Goal: Information Seeking & Learning: Understand process/instructions

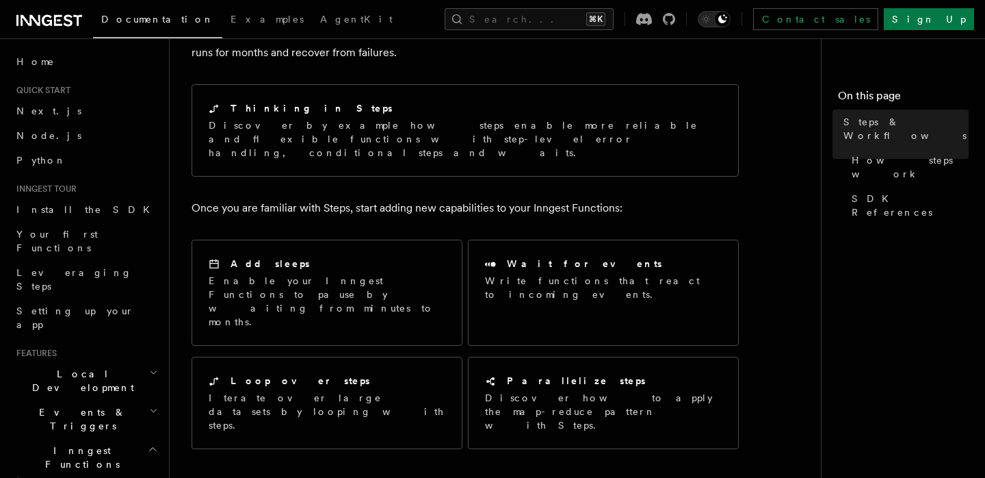
scroll to position [116, 0]
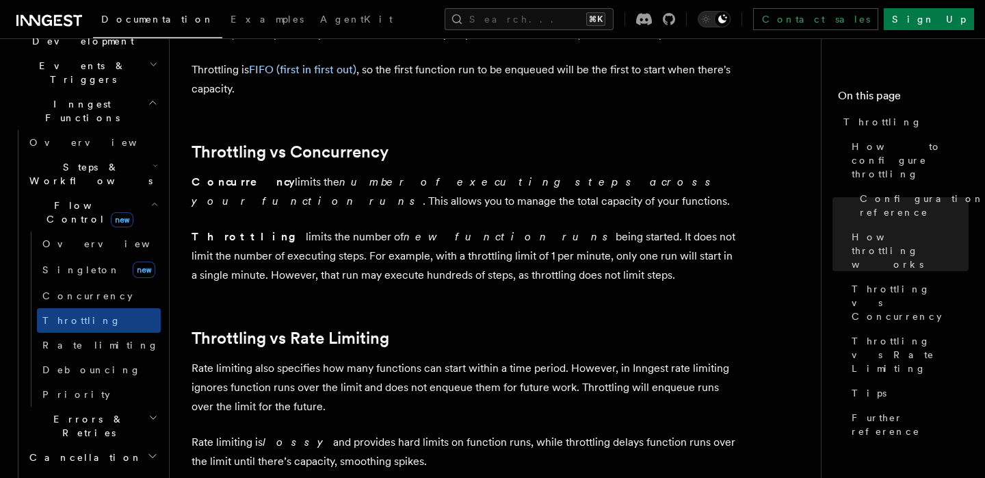
scroll to position [1213, 0]
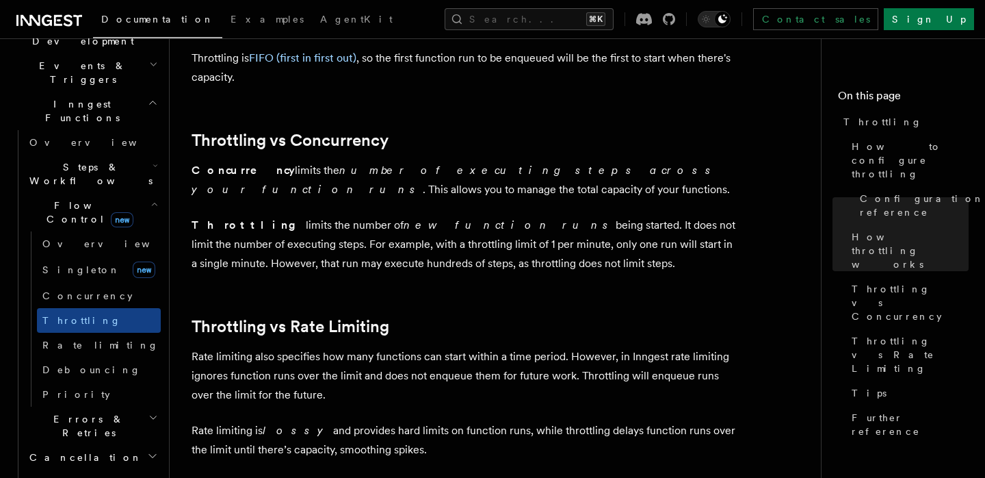
click at [376, 194] on p "Concurrency limits the number of executing steps across your function runs . Th…" at bounding box center [465, 180] width 547 height 38
click at [195, 173] on strong "Concurrency" at bounding box center [243, 170] width 103 height 13
click at [504, 263] on p "Throttling limits the number of new function runs being started. It does not li…" at bounding box center [465, 244] width 547 height 57
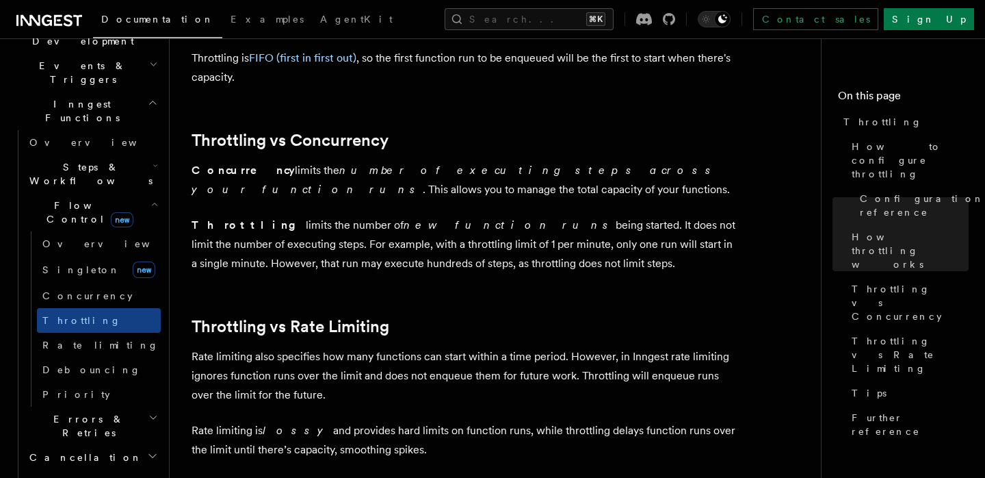
click at [510, 265] on p "Throttling limits the number of new function runs being started. It does not li…" at bounding box center [465, 244] width 547 height 57
click at [194, 175] on strong "Concurrency" at bounding box center [243, 170] width 103 height 13
drag, startPoint x: 194, startPoint y: 175, endPoint x: 528, endPoint y: 264, distance: 346.2
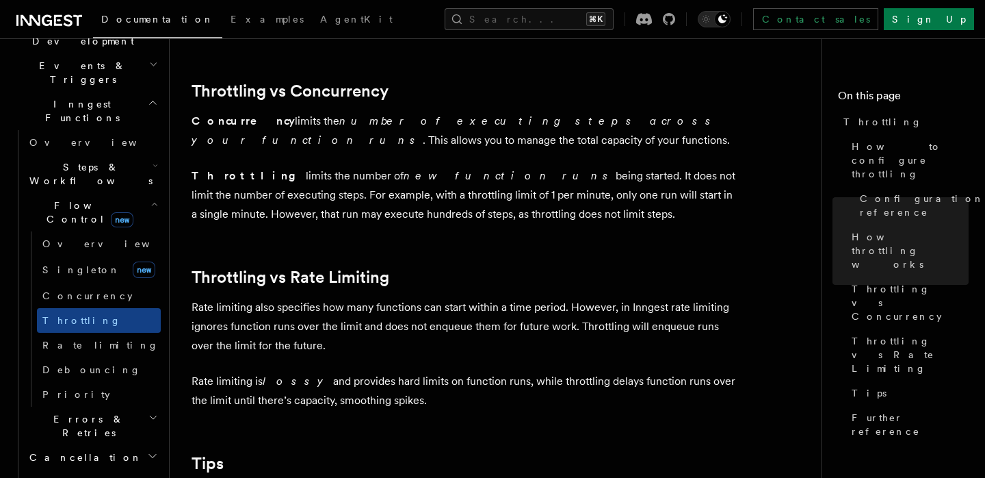
scroll to position [1263, 0]
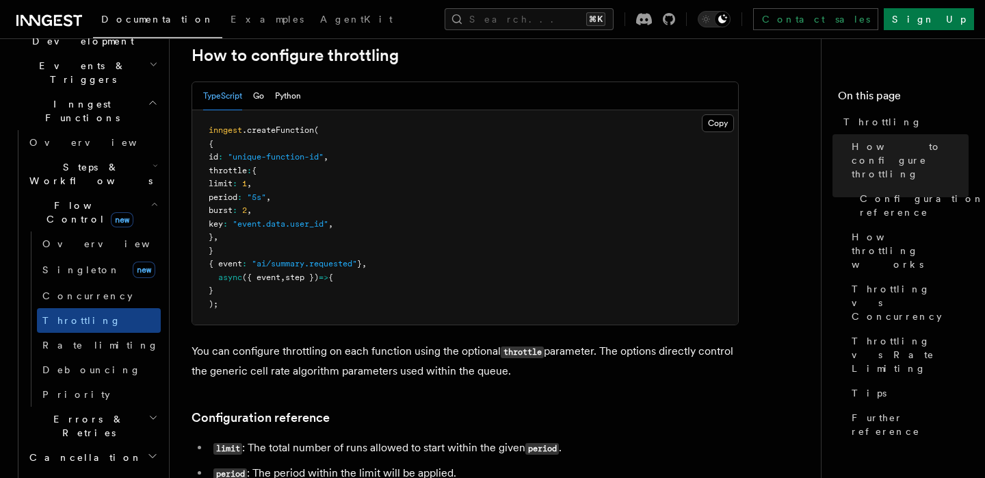
scroll to position [231, 0]
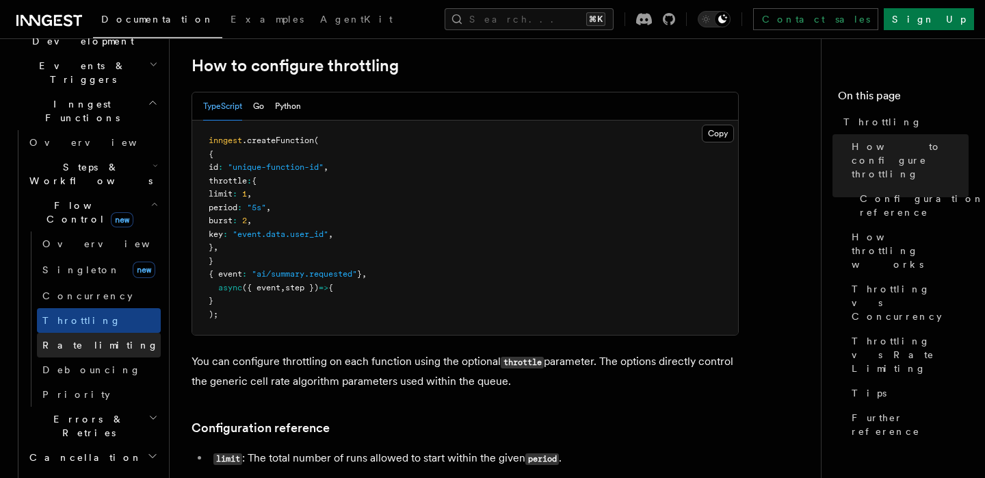
click at [92, 332] on link "Rate limiting" at bounding box center [99, 344] width 124 height 25
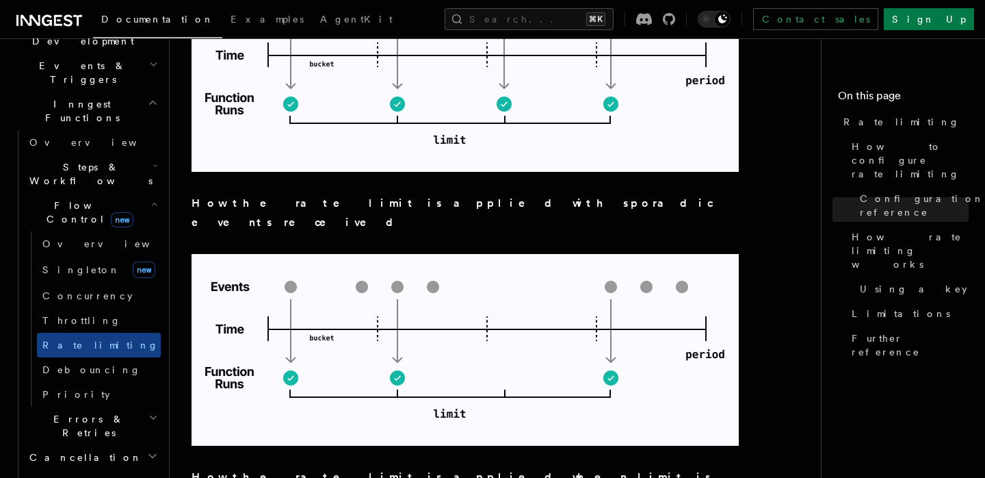
scroll to position [1402, 0]
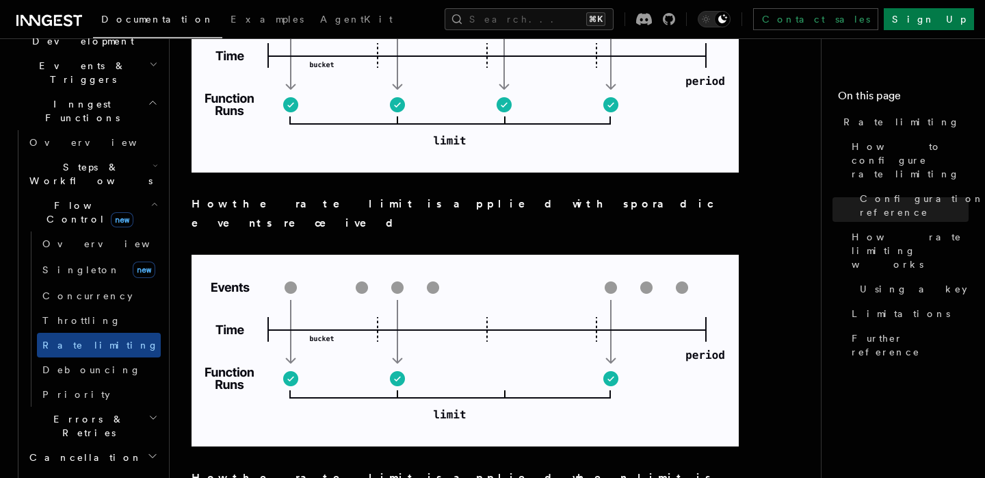
click at [150, 450] on icon "button" at bounding box center [152, 455] width 11 height 11
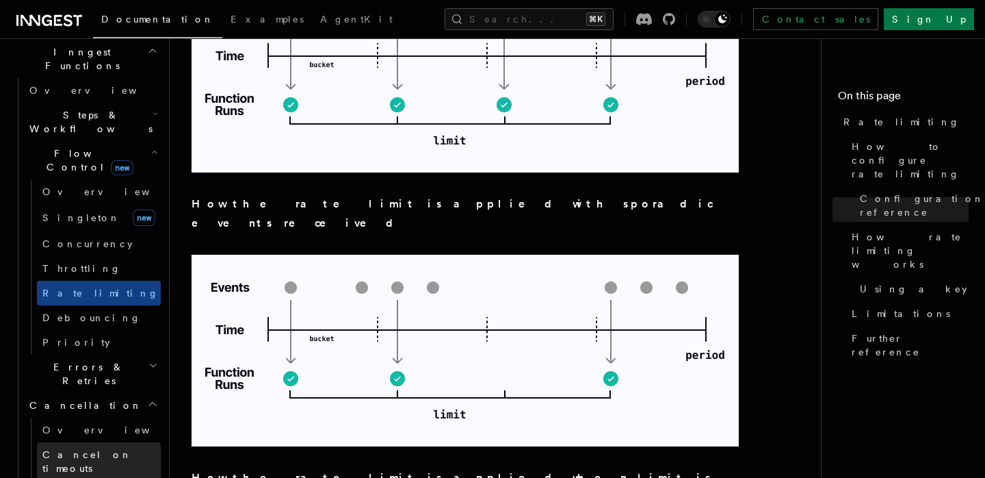
click at [113, 449] on span "Cancel on timeouts" at bounding box center [87, 461] width 90 height 25
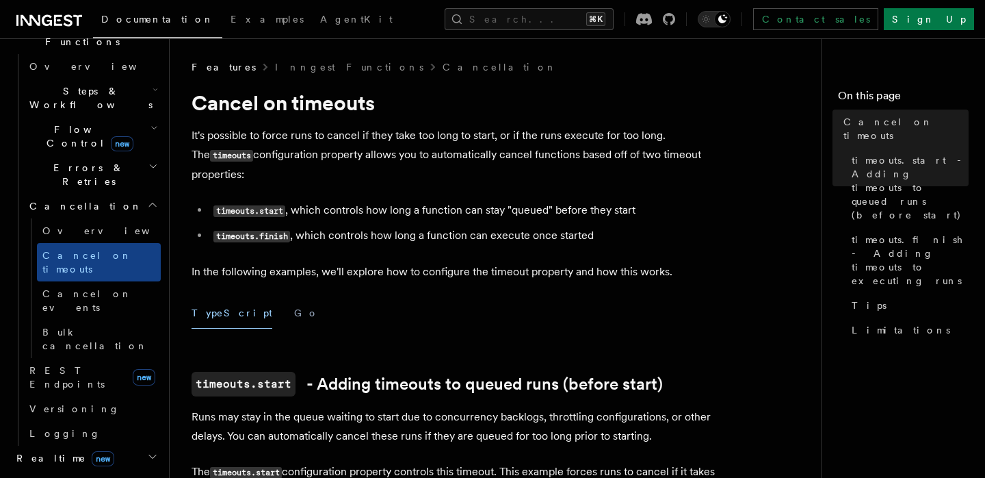
scroll to position [448, 0]
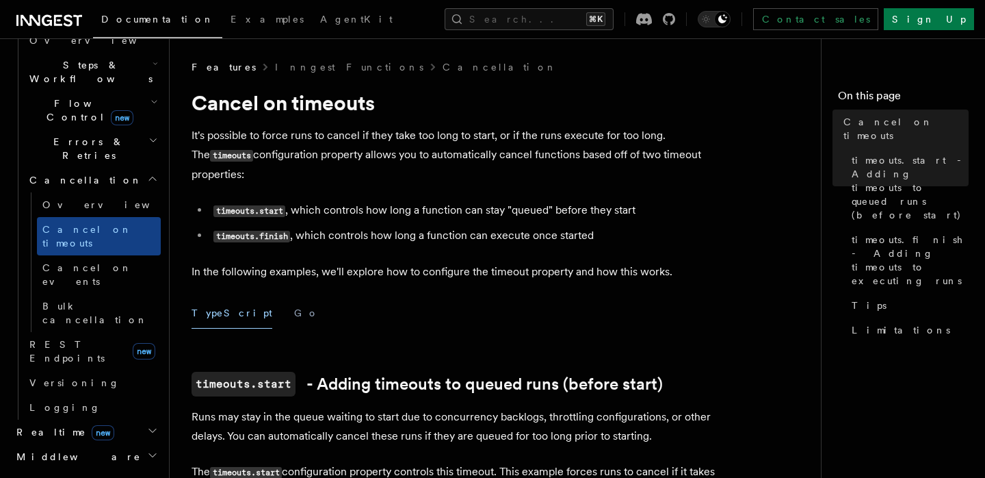
click at [140, 444] on h2 "Middleware" at bounding box center [86, 456] width 150 height 25
click at [150, 425] on icon "button" at bounding box center [152, 430] width 11 height 11
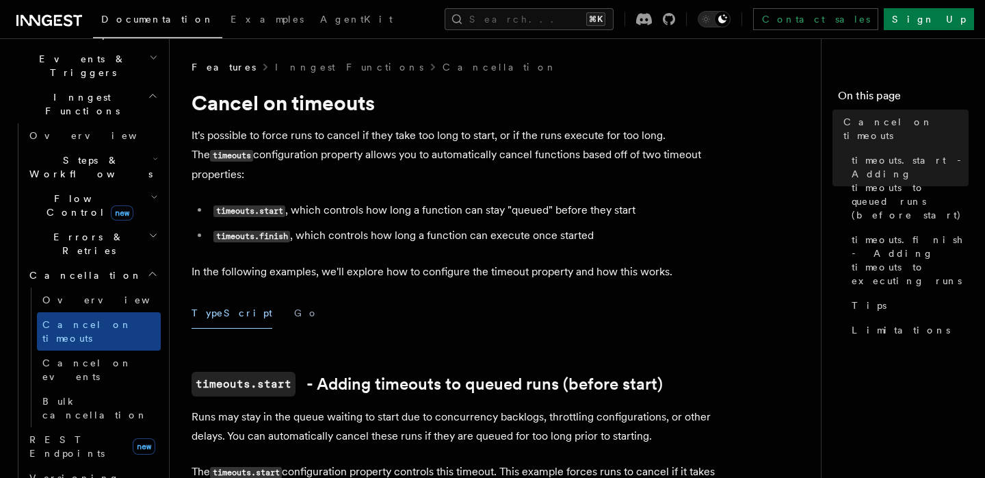
scroll to position [237, 0]
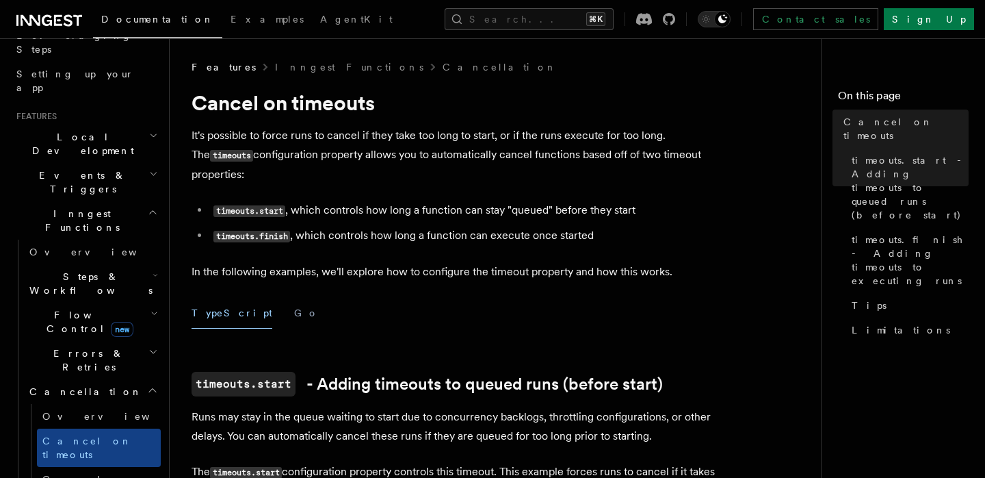
click at [150, 341] on h2 "Errors & Retries" at bounding box center [92, 360] width 137 height 38
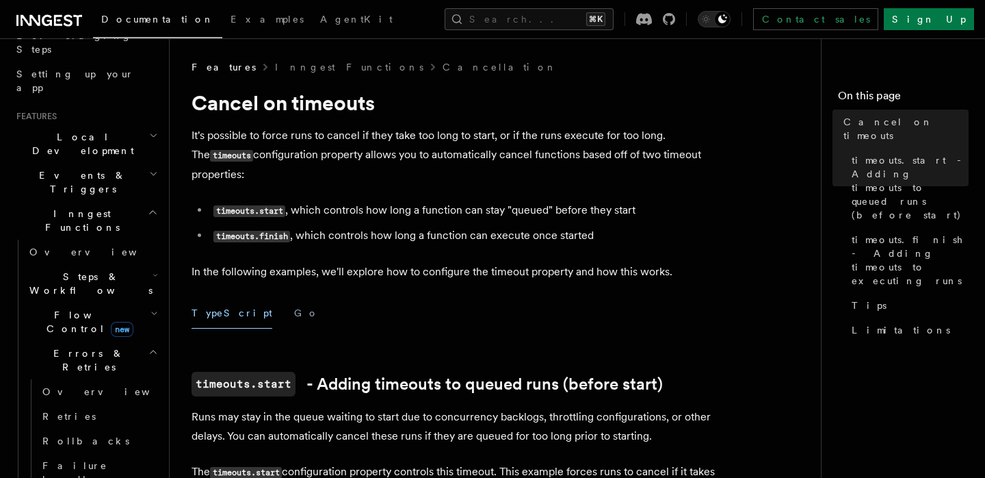
click at [149, 264] on h2 "Steps & Workflows" at bounding box center [92, 283] width 137 height 38
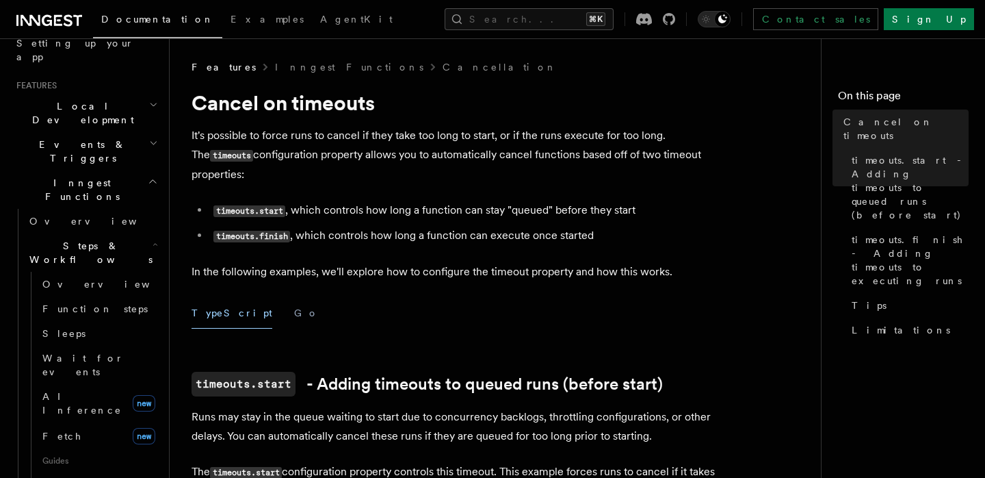
scroll to position [152, 0]
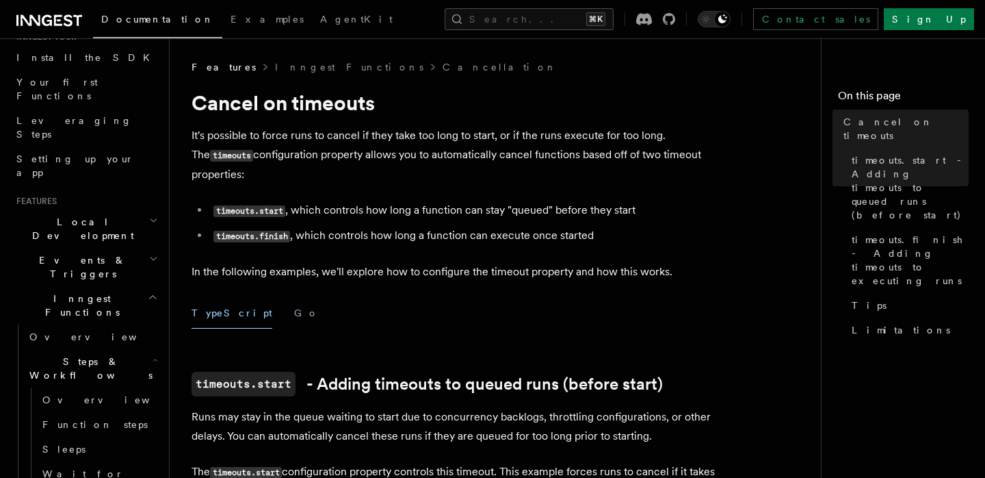
click at [153, 354] on icon "button" at bounding box center [155, 359] width 5 height 11
click at [143, 426] on h2 "Errors & Retries" at bounding box center [92, 445] width 137 height 38
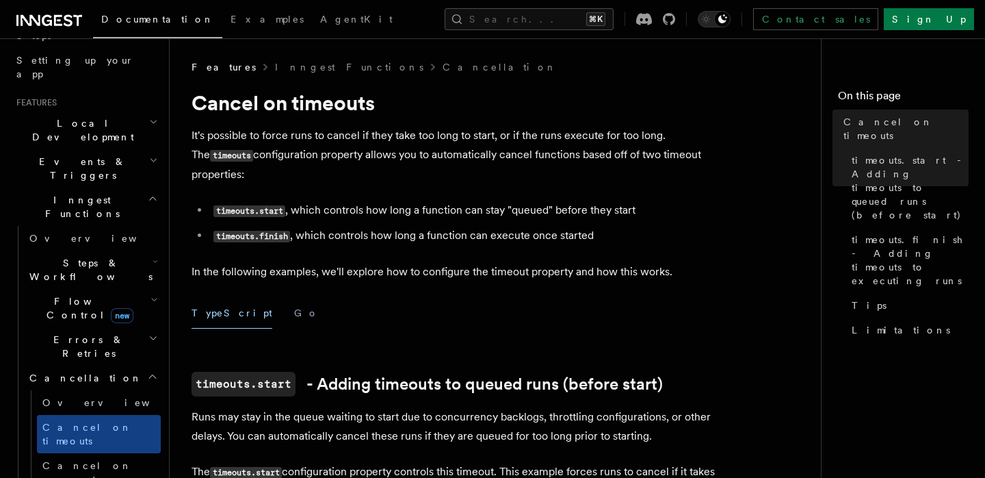
scroll to position [274, 0]
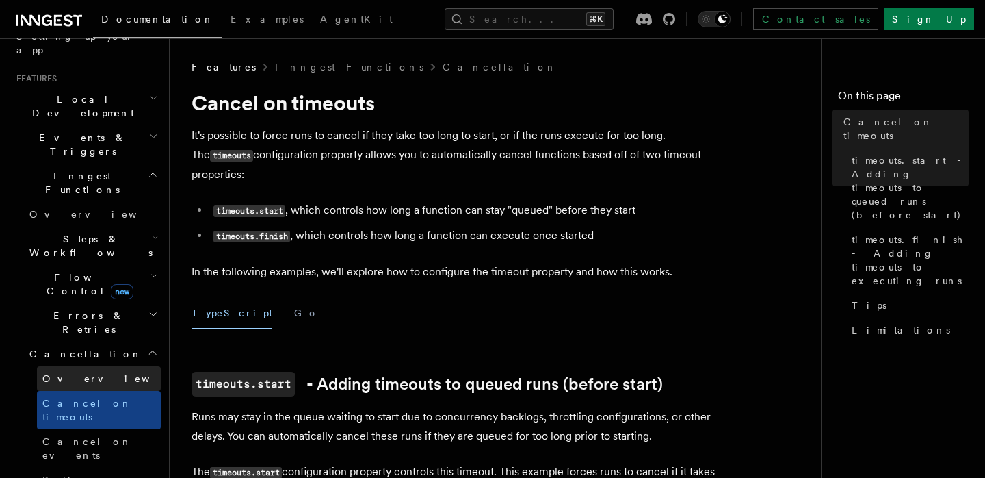
click at [114, 366] on link "Overview" at bounding box center [99, 378] width 124 height 25
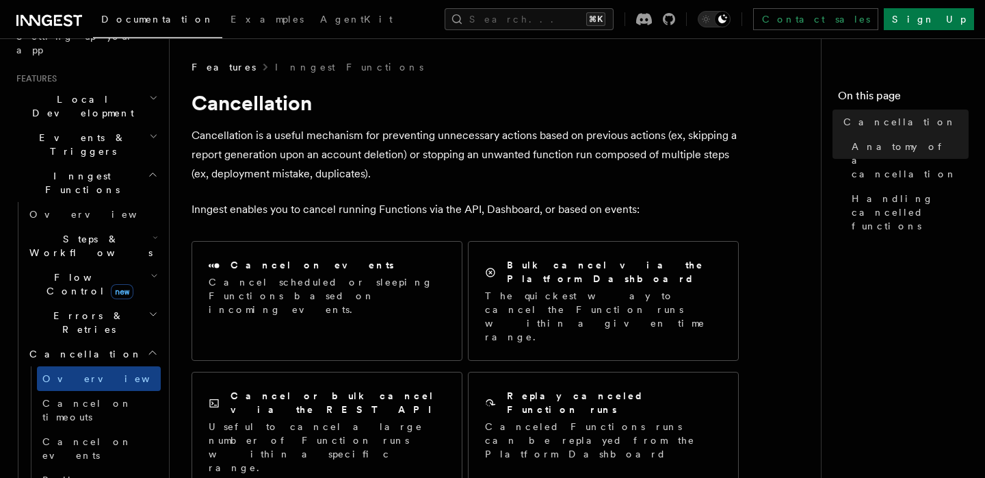
click at [138, 303] on h2 "Errors & Retries" at bounding box center [92, 322] width 137 height 38
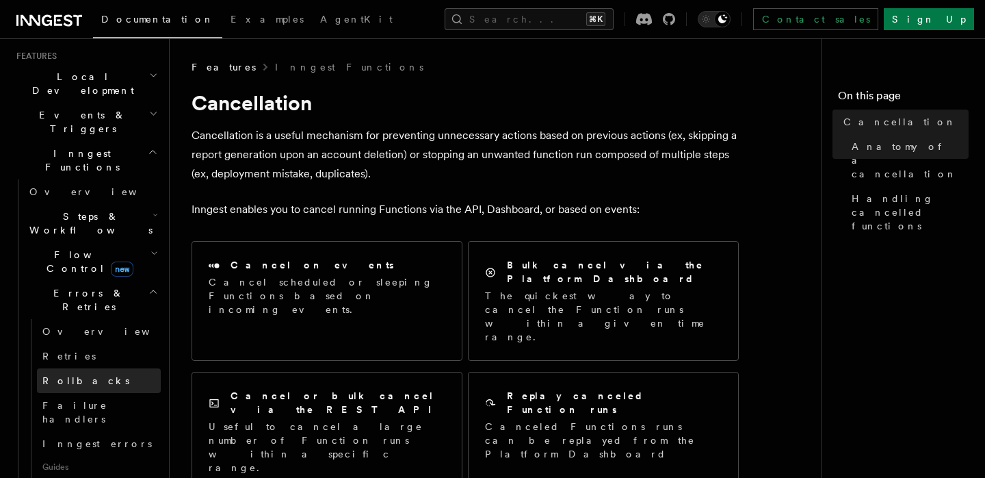
scroll to position [298, 0]
click at [115, 367] on link "Rollbacks" at bounding box center [99, 379] width 124 height 25
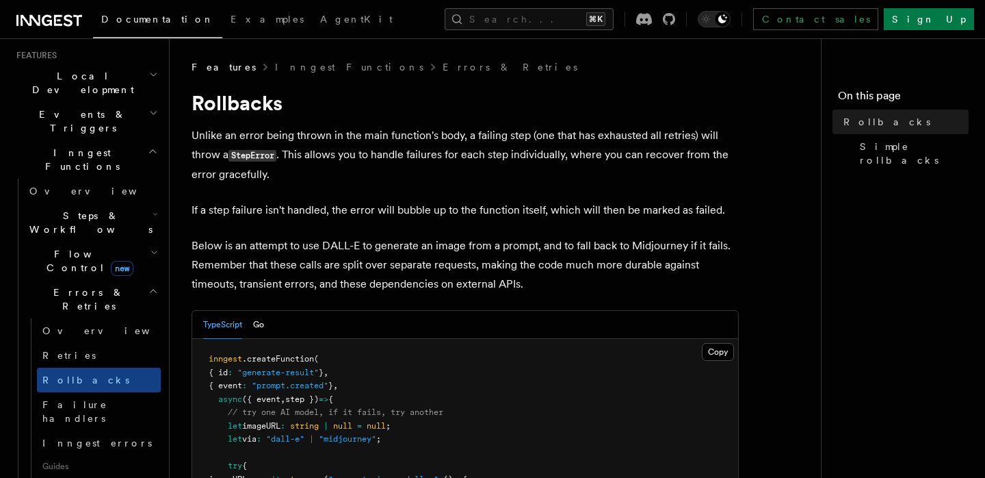
scroll to position [313, 0]
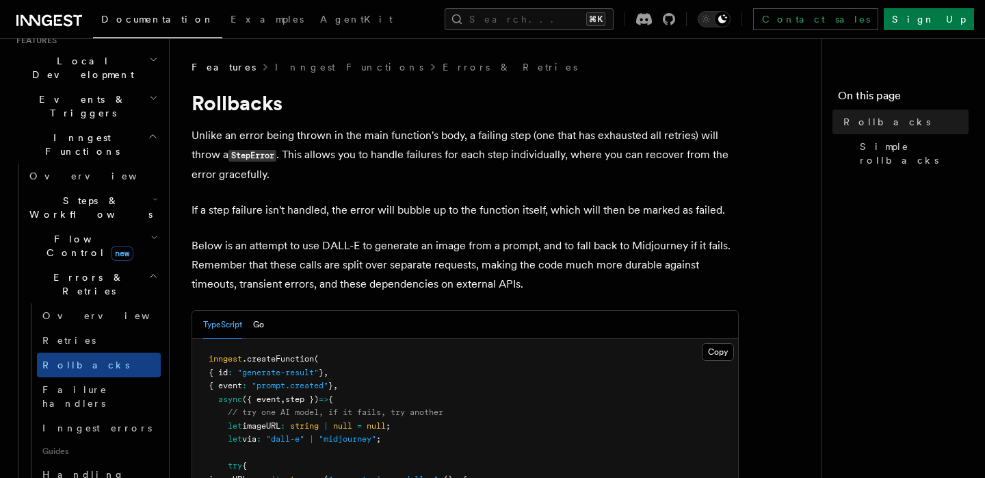
click at [146, 226] on h2 "Flow Control new" at bounding box center [92, 245] width 137 height 38
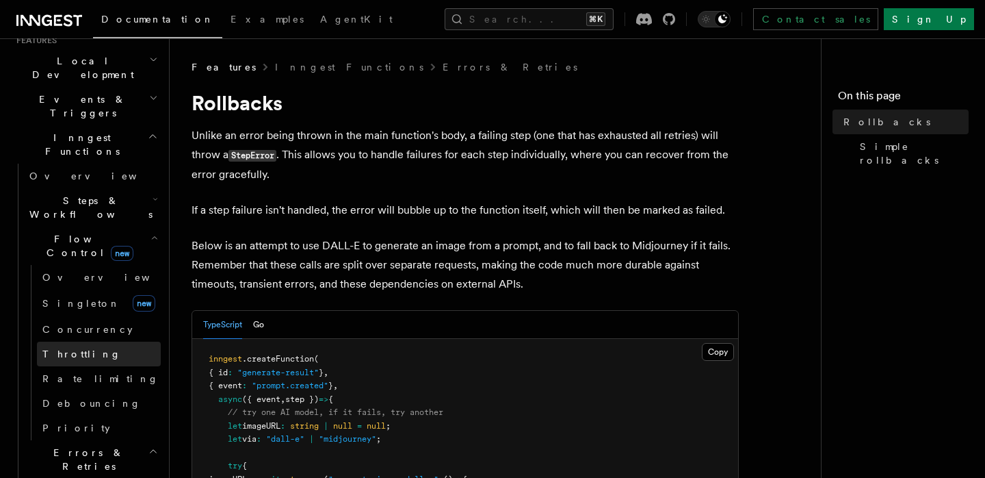
click at [97, 341] on link "Throttling" at bounding box center [99, 353] width 124 height 25
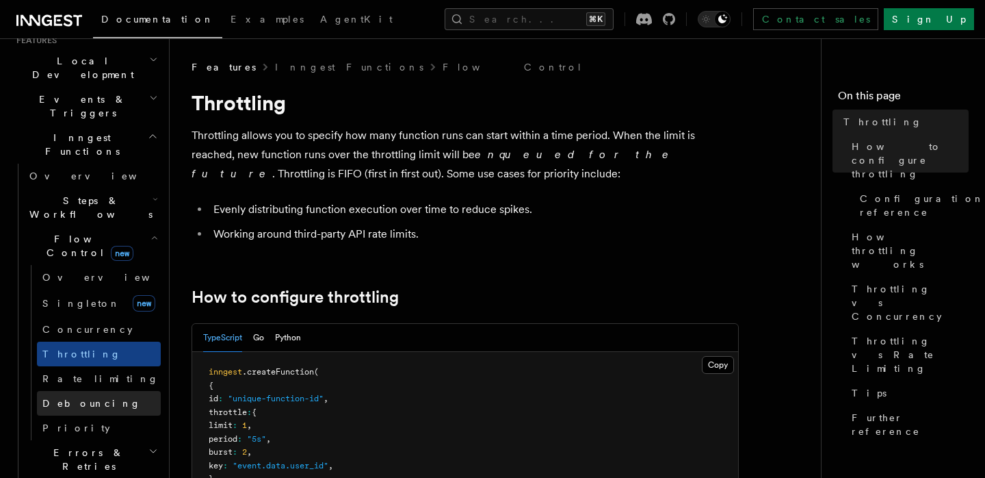
click at [93, 391] on link "Debouncing" at bounding box center [99, 403] width 124 height 25
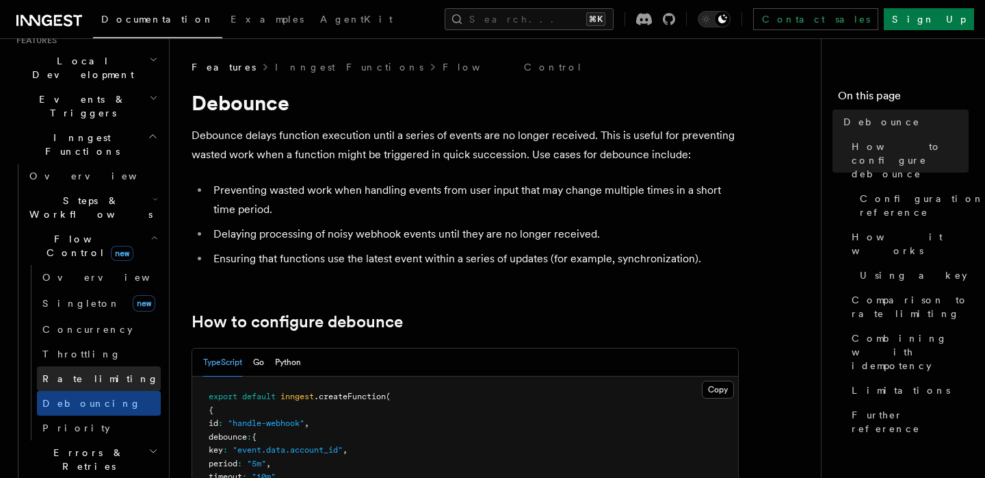
click at [114, 366] on link "Rate limiting" at bounding box center [99, 378] width 124 height 25
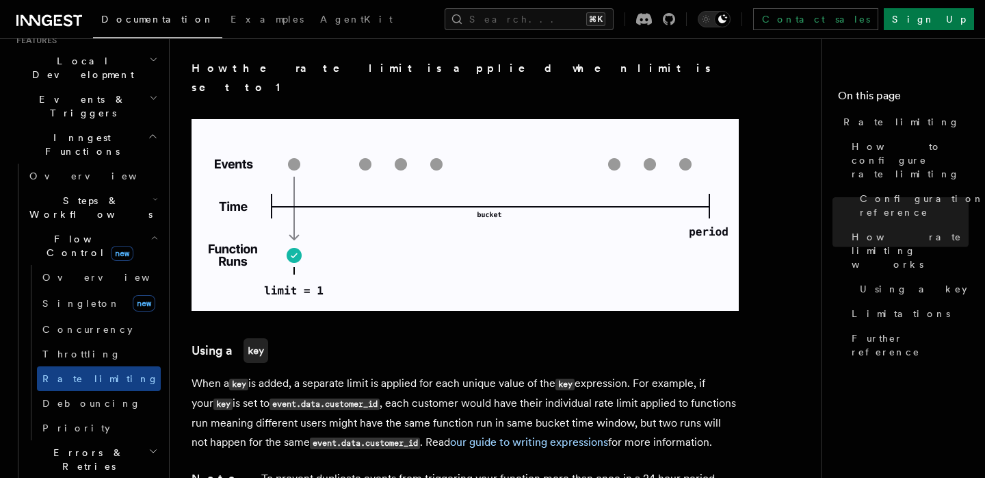
scroll to position [1864, 0]
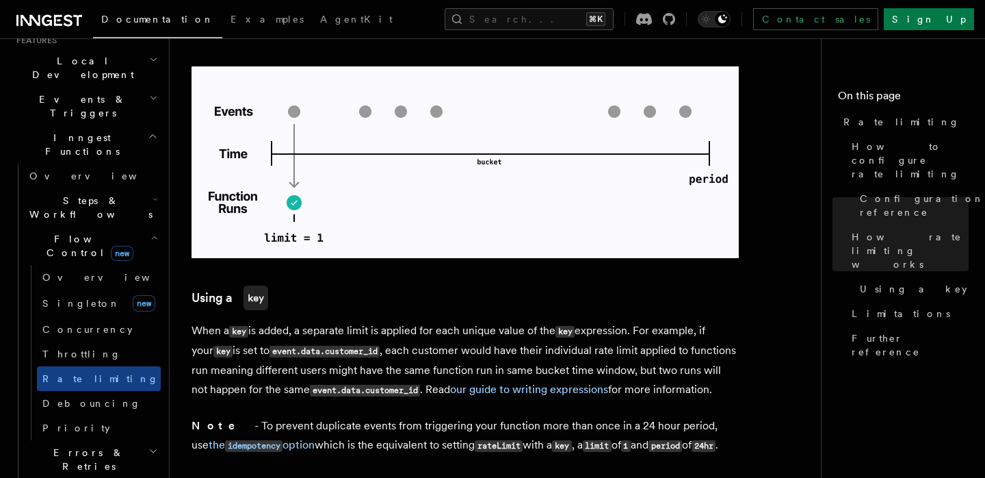
click at [454, 321] on p "When a key is added, a separate limit is applied for each unique value of the k…" at bounding box center [465, 360] width 547 height 79
click at [357, 345] on code "event.data.customer_id" at bounding box center [325, 351] width 110 height 12
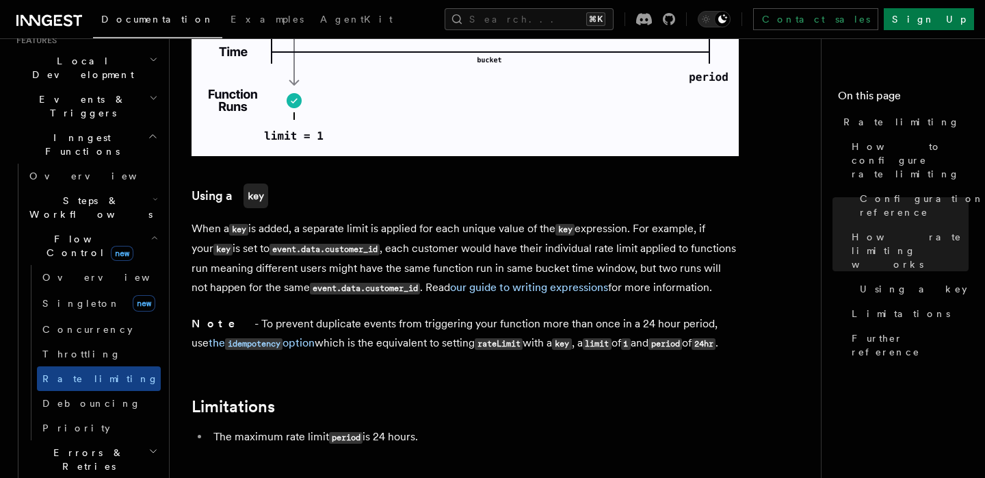
scroll to position [1990, 0]
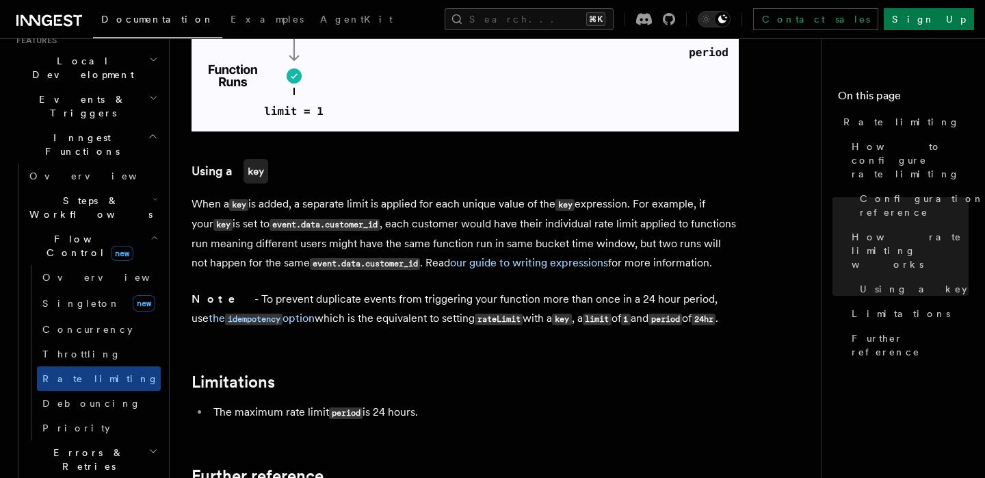
click at [507, 194] on p "When a key is added, a separate limit is applied for each unique value of the k…" at bounding box center [465, 233] width 547 height 79
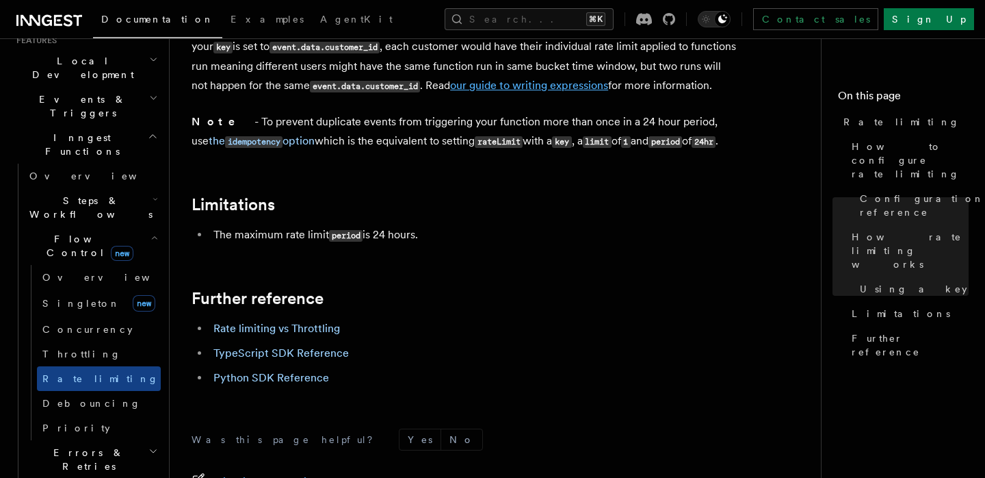
scroll to position [2184, 0]
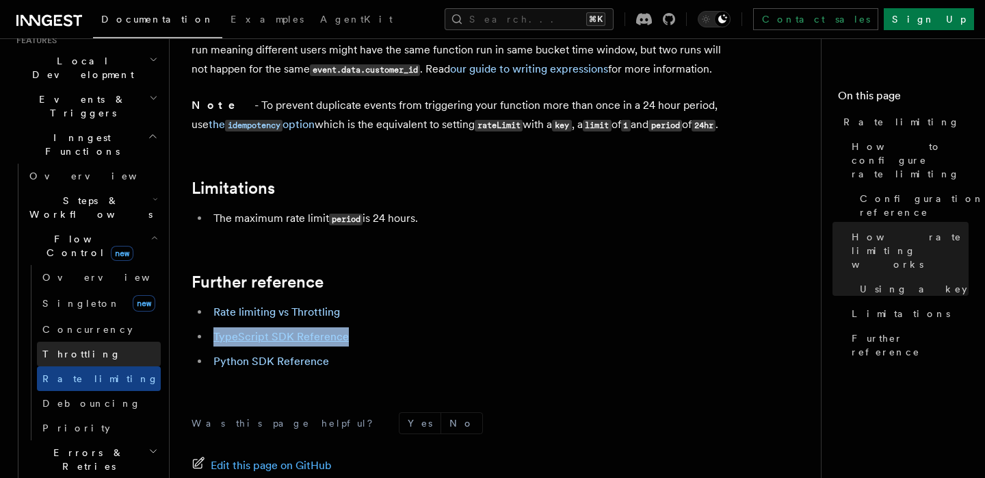
click at [105, 341] on link "Throttling" at bounding box center [99, 353] width 124 height 25
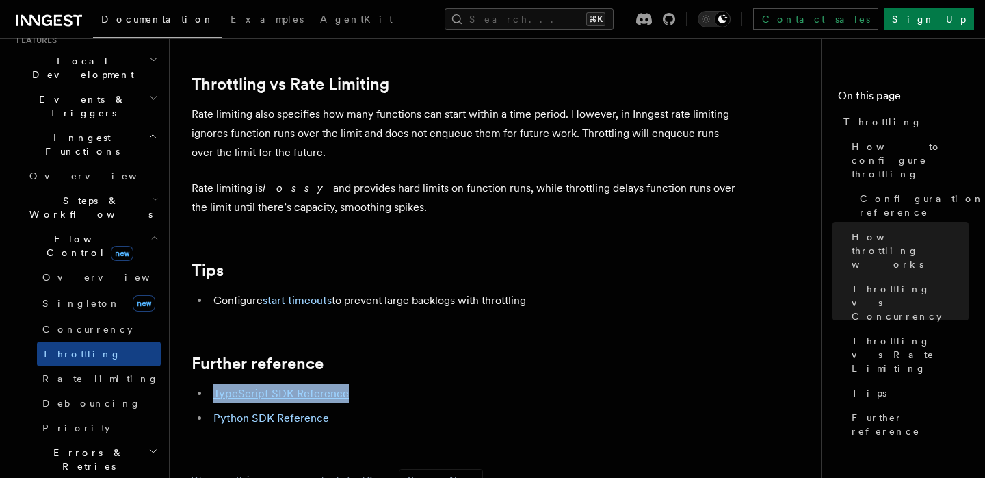
scroll to position [1451, 0]
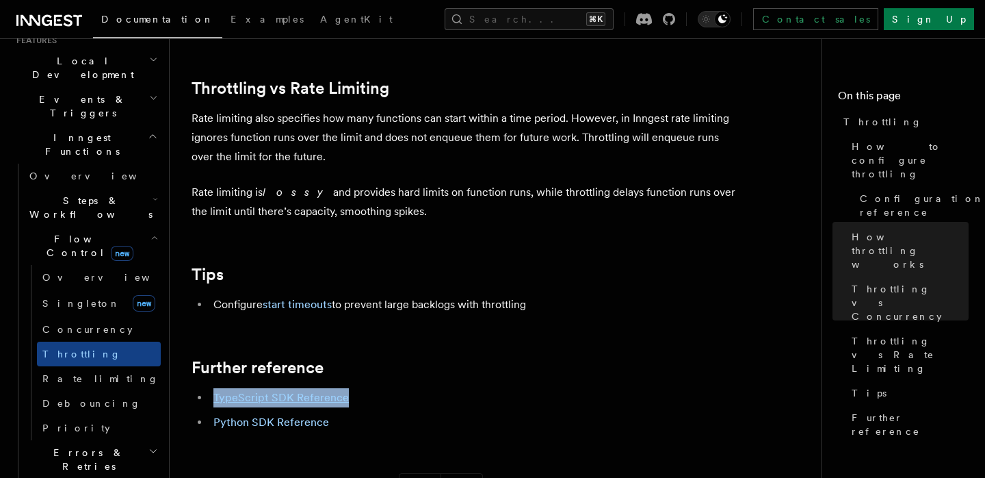
click at [469, 221] on p "Rate limiting is lossy and provides hard limits on function runs, while throttl…" at bounding box center [465, 202] width 547 height 38
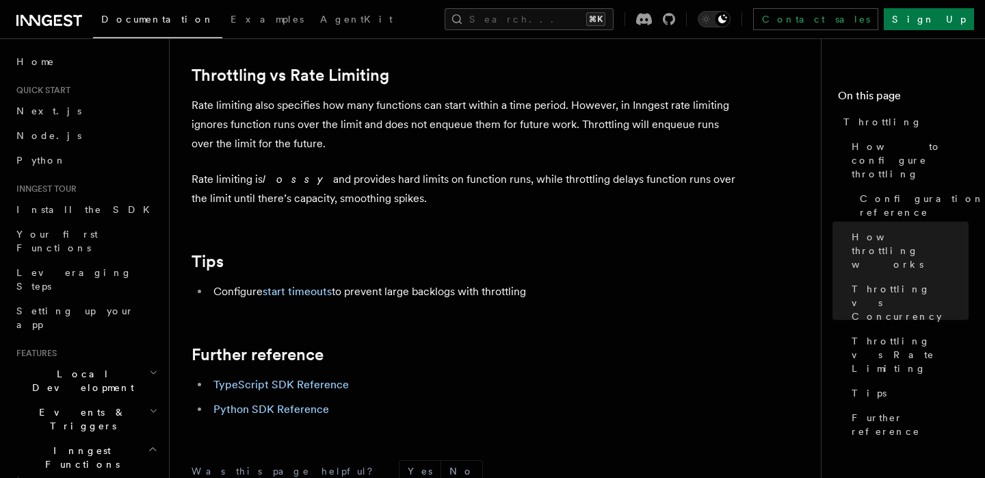
scroll to position [1467, 0]
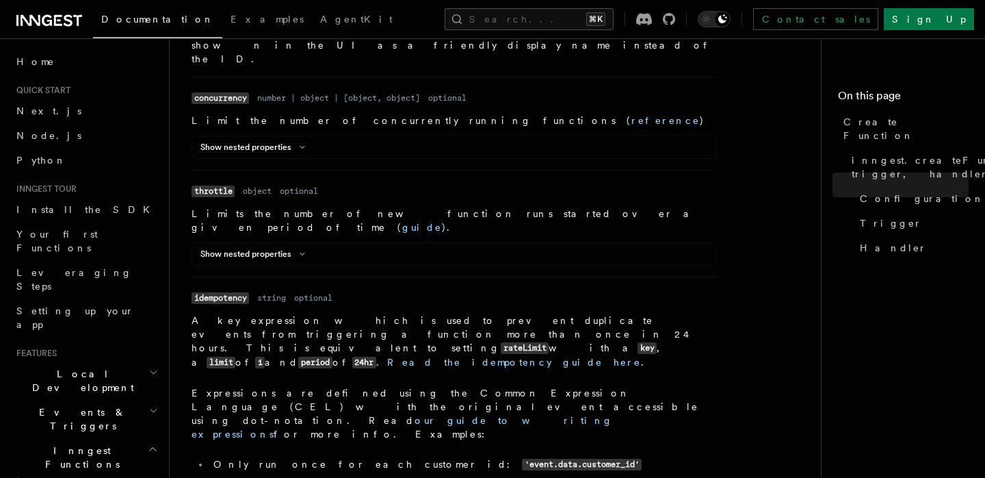
scroll to position [653, 0]
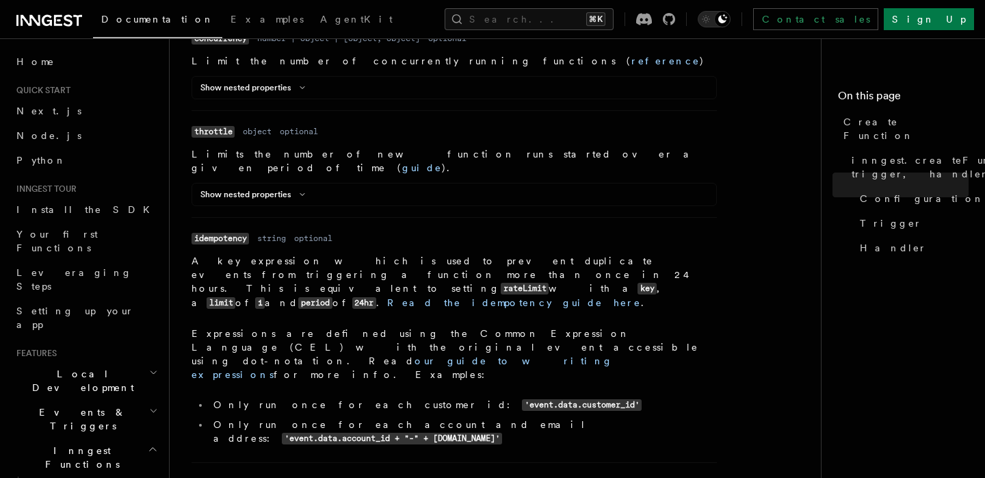
click at [458, 217] on li "Name idempotency Type string Required optional Description A key expression whi…" at bounding box center [454, 339] width 525 height 245
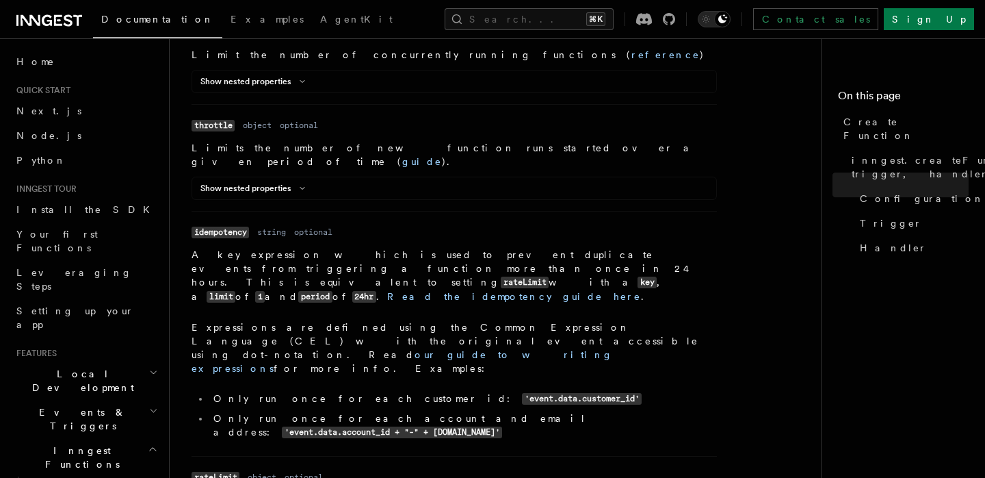
scroll to position [658, 0]
click at [380, 142] on dd "Limits the number of new function runs started over a given period of time ( gu…" at bounding box center [454, 171] width 525 height 59
click at [294, 185] on icon at bounding box center [302, 189] width 16 height 8
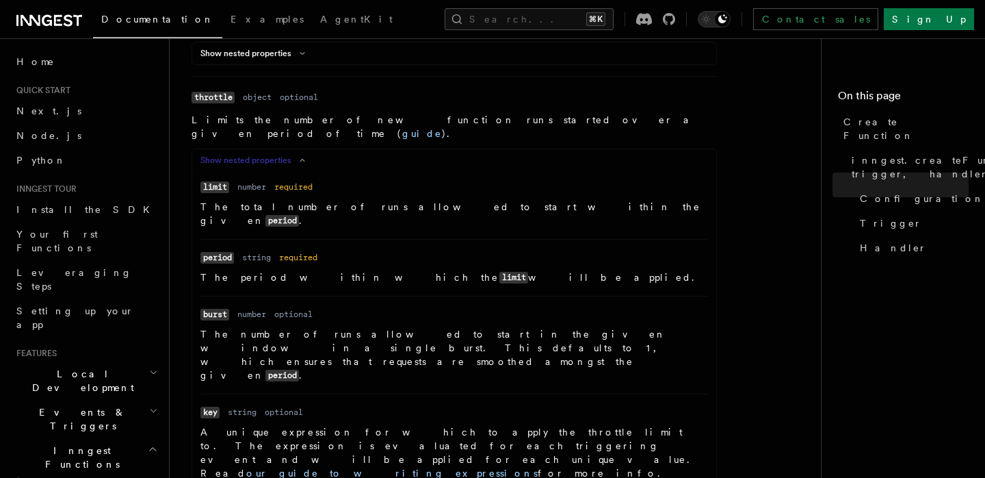
scroll to position [690, 0]
click at [551, 325] on p "The number of runs allowed to start in the given window in a single burst. This…" at bounding box center [454, 352] width 508 height 55
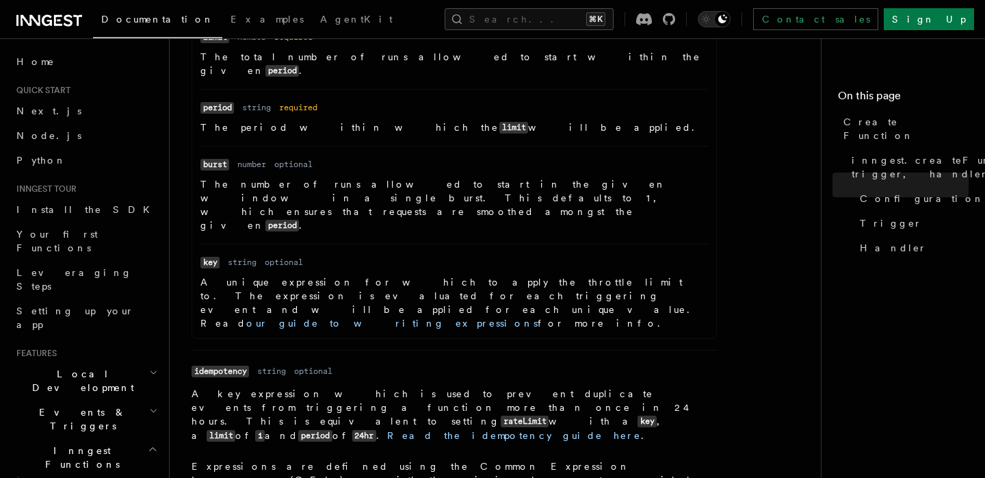
scroll to position [844, 0]
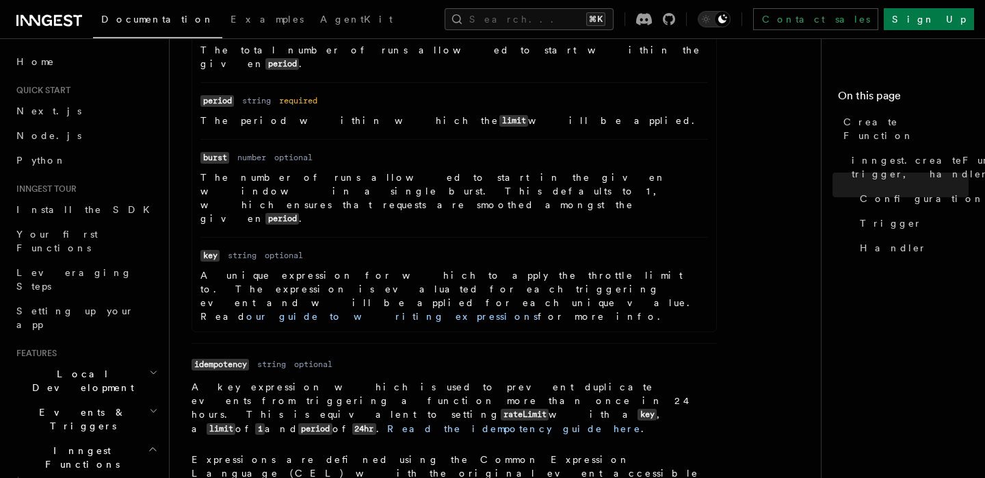
click at [391, 354] on dl "Name idempotency Type string Required optional Description A key expression whi…" at bounding box center [454, 465] width 525 height 222
click at [370, 380] on p "A key expression which is used to prevent duplicate events from triggering a fu…" at bounding box center [454, 408] width 525 height 56
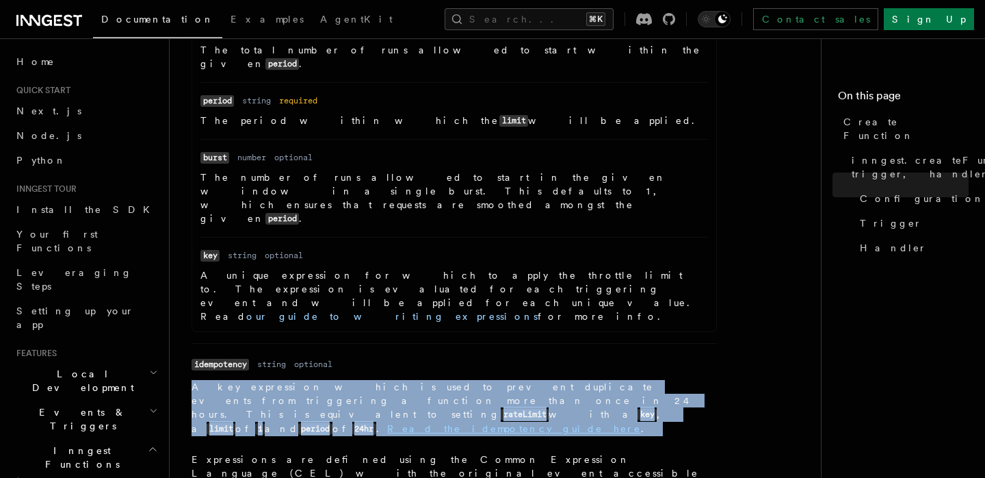
click at [370, 380] on p "A key expression which is used to prevent duplicate events from triggering a fu…" at bounding box center [454, 408] width 525 height 56
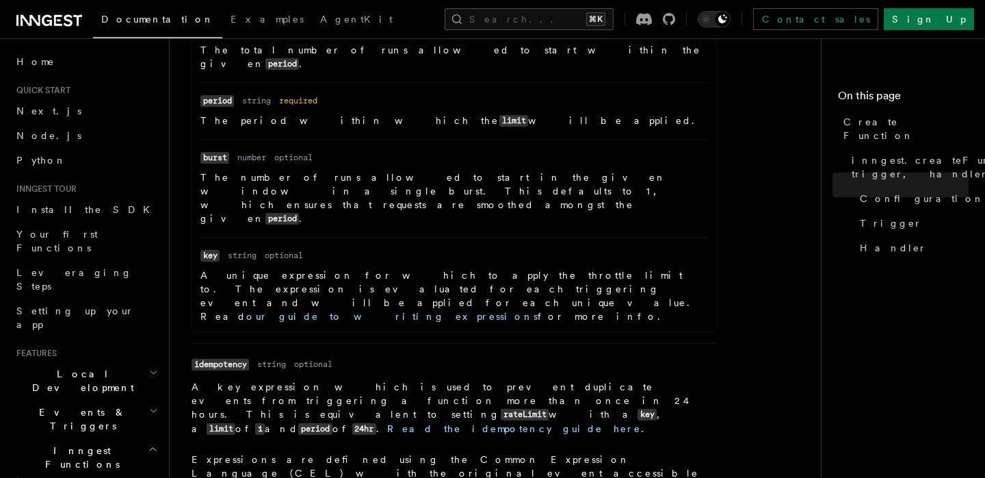
click at [370, 380] on p "A key expression which is used to prevent duplicate events from triggering a fu…" at bounding box center [454, 408] width 525 height 56
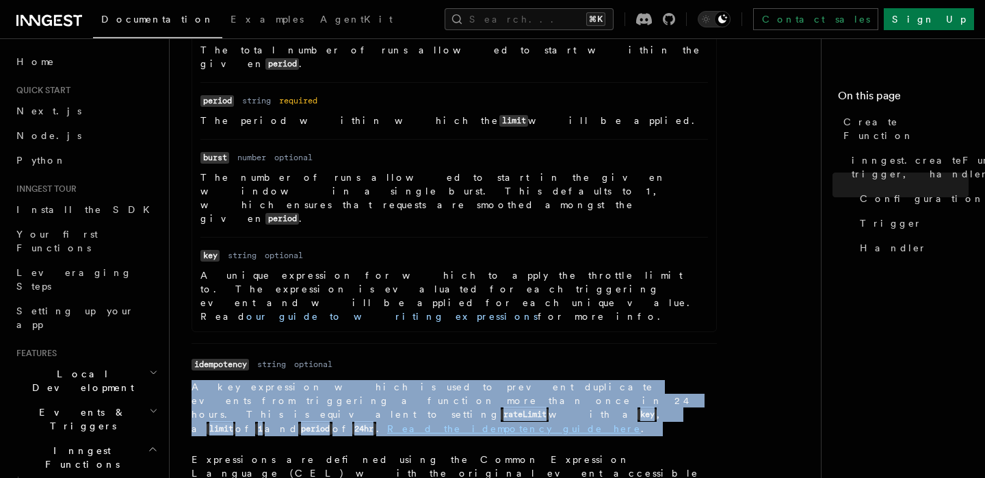
click at [370, 380] on p "A key expression which is used to prevent duplicate events from triggering a fu…" at bounding box center [454, 408] width 525 height 56
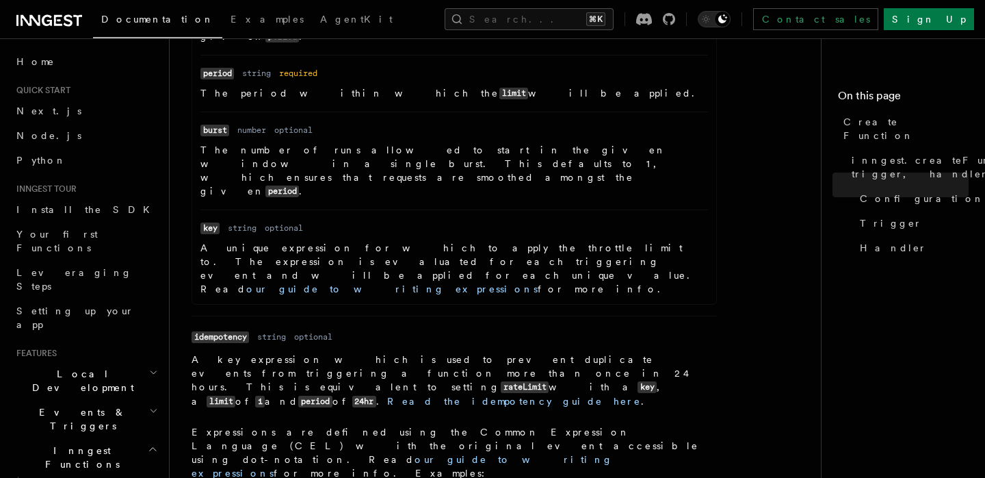
scroll to position [878, 0]
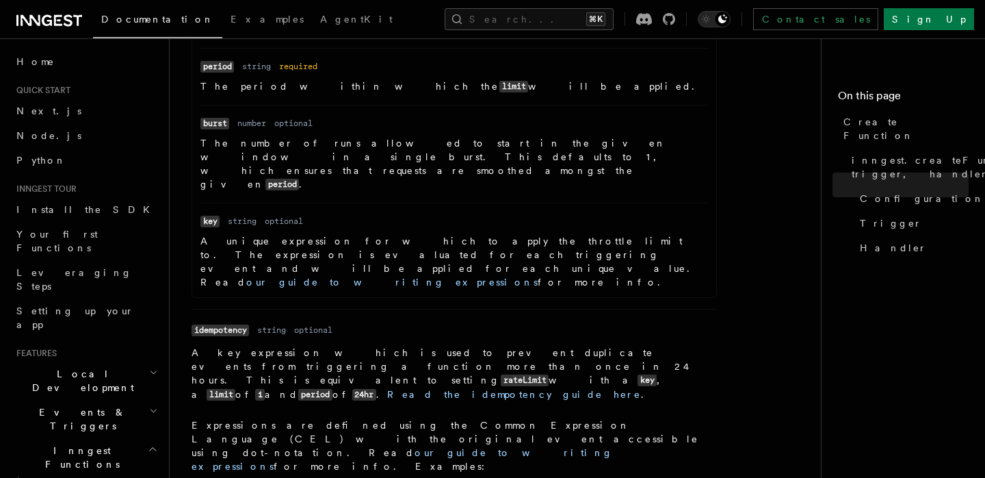
click at [351, 345] on p "A key expression which is used to prevent duplicate events from triggering a fu…" at bounding box center [454, 373] width 525 height 56
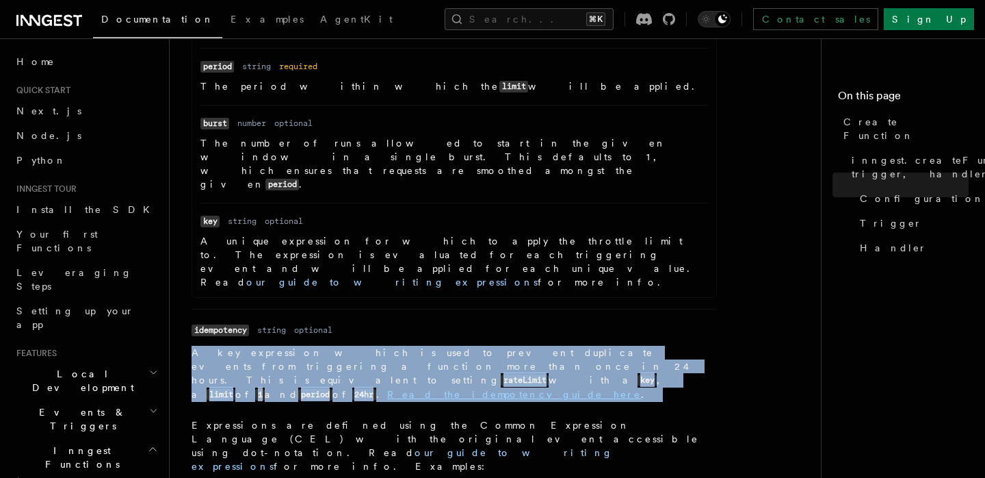
click at [351, 345] on p "A key expression which is used to prevent duplicate events from triggering a fu…" at bounding box center [454, 373] width 525 height 56
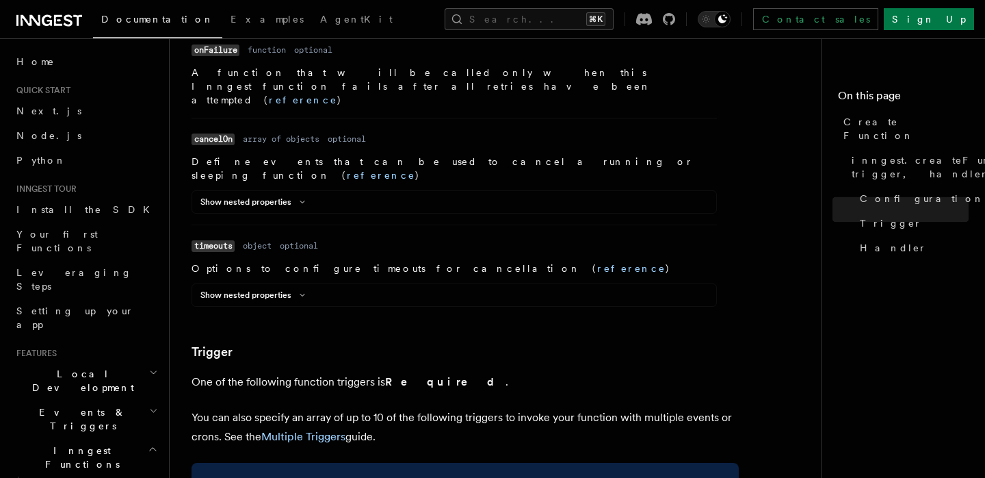
scroll to position [1878, 0]
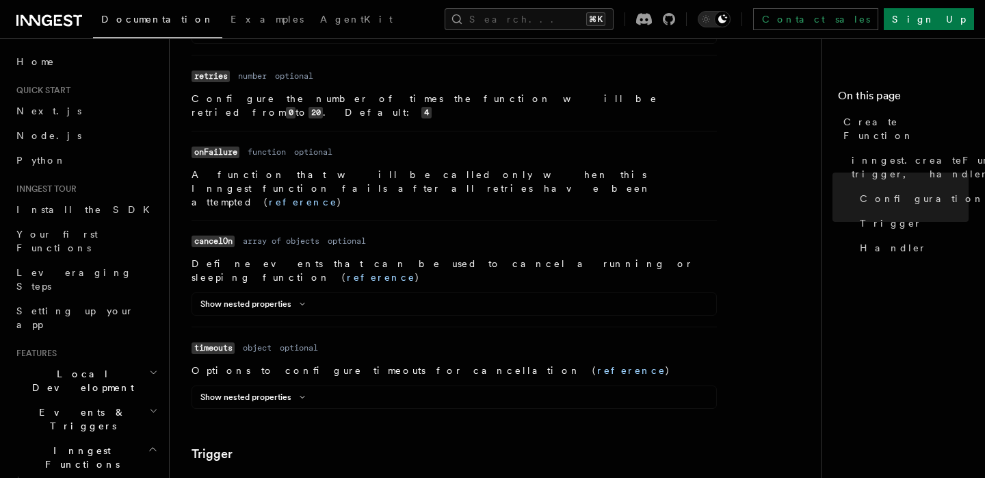
scroll to position [1777, 0]
click at [489, 391] on div "Show nested properties" at bounding box center [454, 399] width 524 height 16
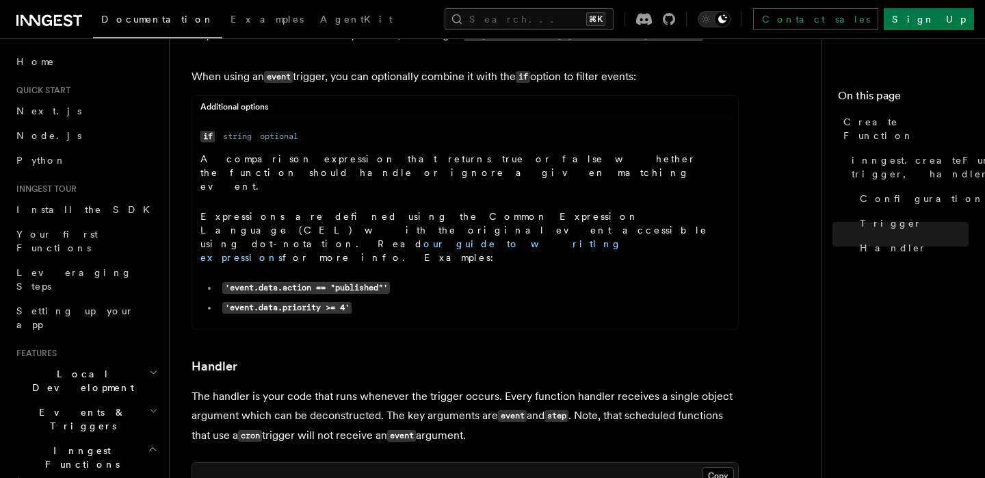
scroll to position [2500, 0]
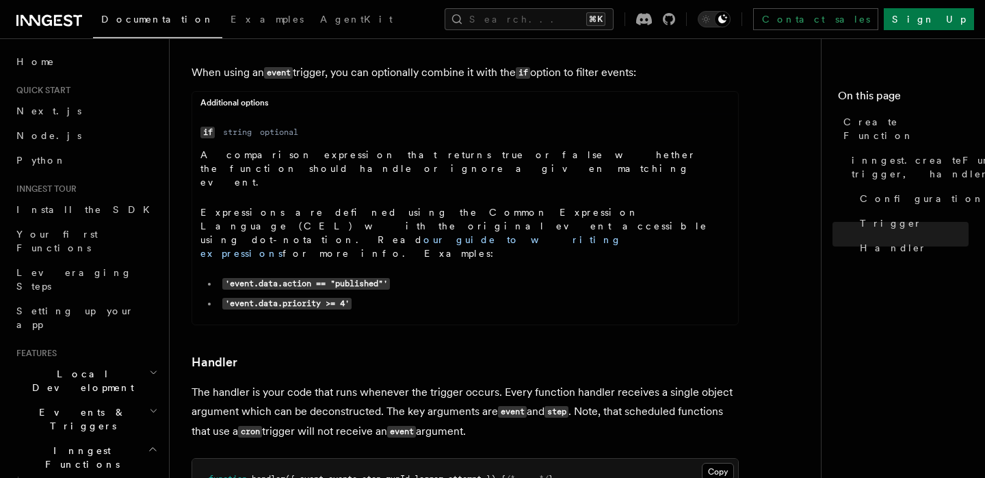
click at [422, 458] on pre "function handler ({ event , events , step , runId , logger , attempt }) { /* ..…" at bounding box center [465, 478] width 546 height 41
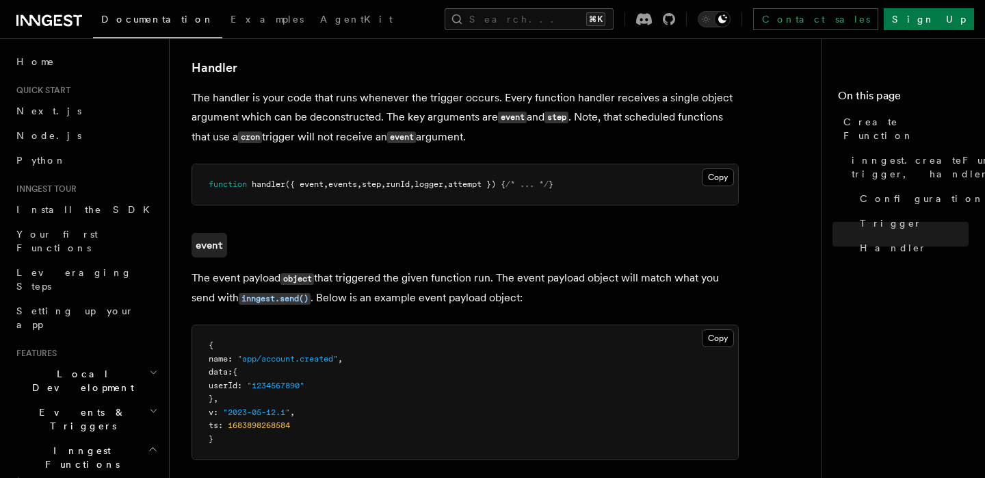
scroll to position [2893, 0]
